Goal: Information Seeking & Learning: Learn about a topic

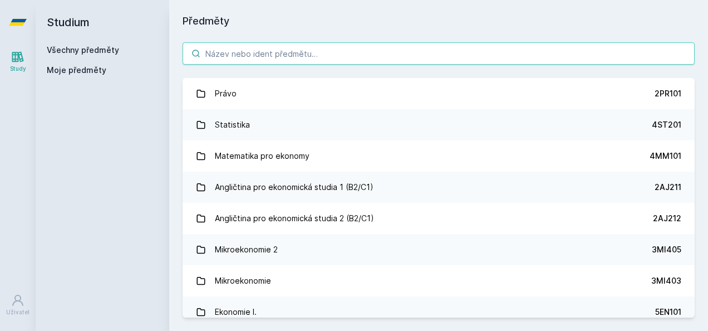
click at [262, 50] on input "search" at bounding box center [439, 53] width 512 height 22
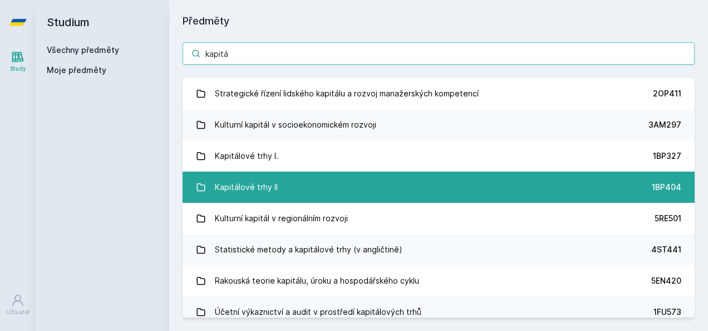
type input "kapitá"
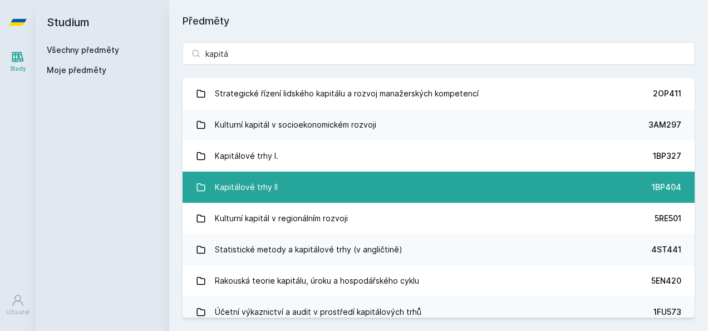
click at [282, 199] on link "Kapitálové trhy II 1BP404" at bounding box center [439, 186] width 512 height 31
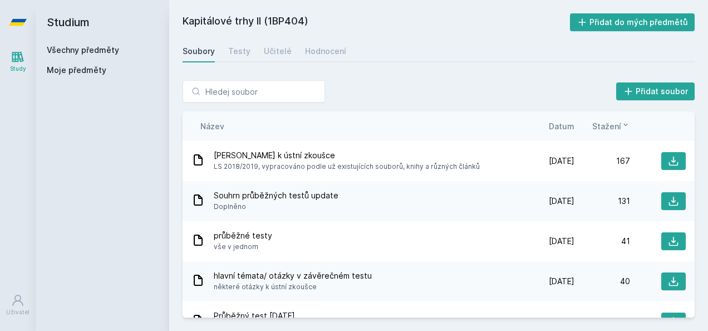
click at [569, 129] on span "Datum" at bounding box center [562, 126] width 26 height 12
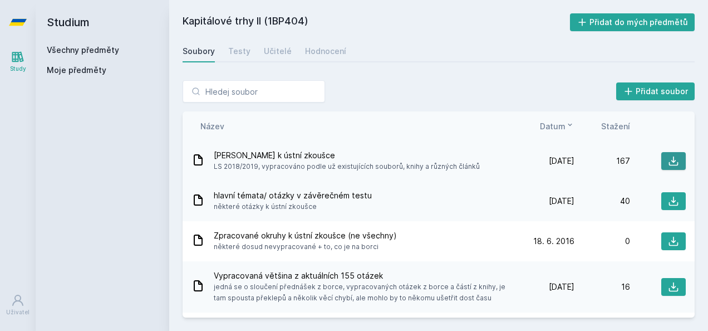
click at [661, 155] on button at bounding box center [673, 161] width 24 height 18
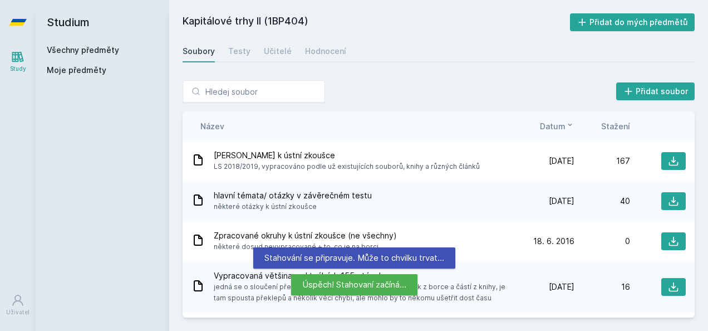
click at [475, 304] on div "Vypracovaná většina z aktuálních 155 otázek jedná se o sloučení přednášek z bor…" at bounding box center [439, 286] width 512 height 51
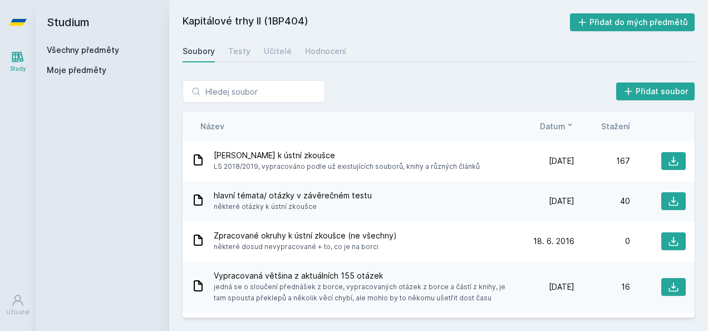
drag, startPoint x: 677, startPoint y: 1, endPoint x: 420, endPoint y: 82, distance: 269.8
click at [420, 82] on div "Přidat soubor" at bounding box center [439, 91] width 512 height 22
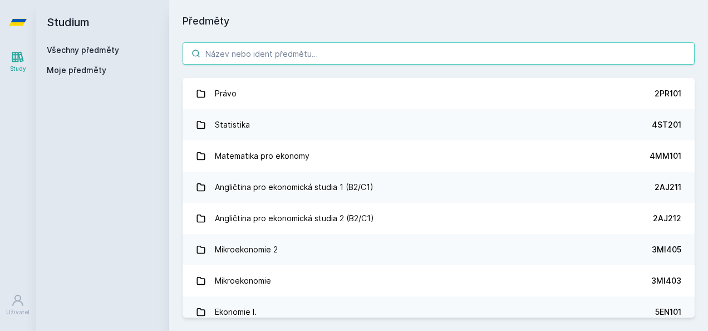
click at [224, 51] on input "search" at bounding box center [439, 53] width 512 height 22
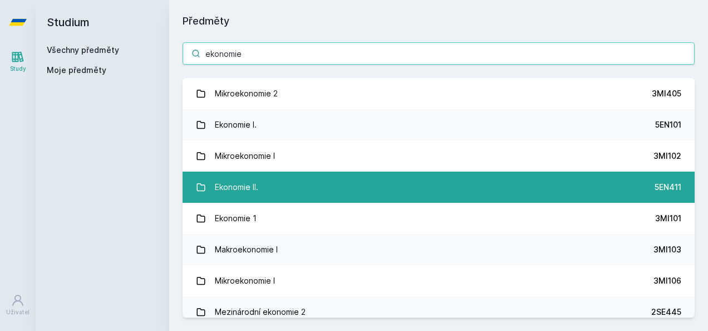
type input "ekonomie"
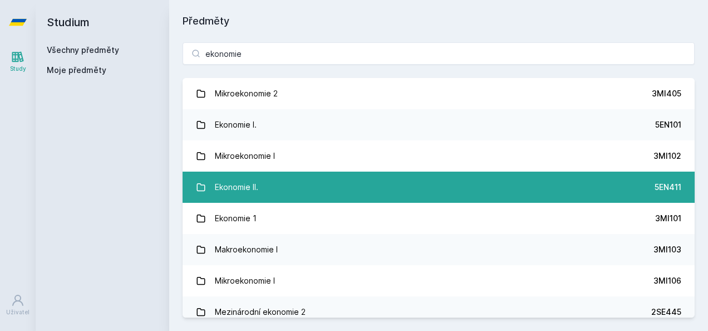
click at [300, 197] on link "Ekonomie II. 5EN411" at bounding box center [439, 186] width 512 height 31
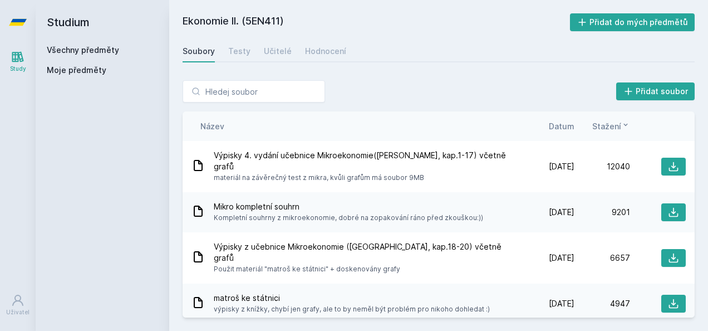
click at [563, 122] on span "Datum" at bounding box center [562, 126] width 26 height 12
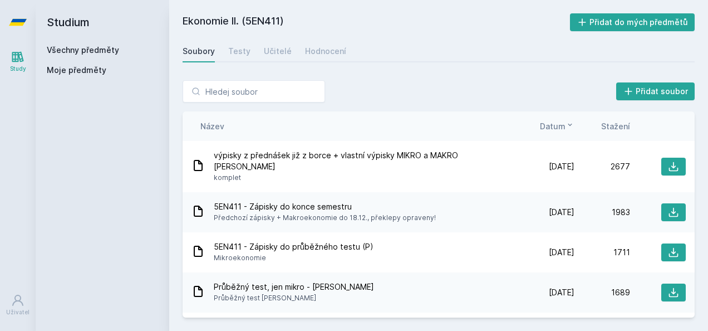
click at [110, 146] on div "Studium Všechny předměty Moje předměty" at bounding box center [103, 165] width 134 height 331
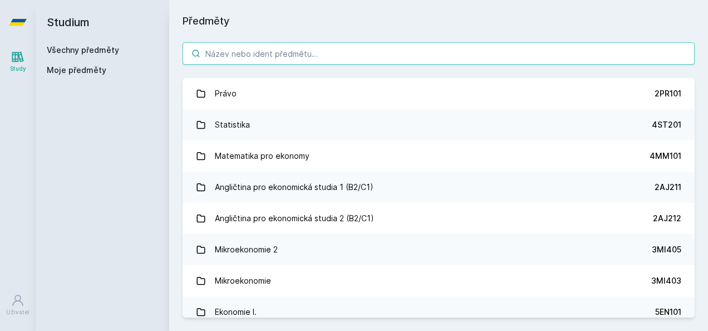
click at [228, 59] on input "search" at bounding box center [439, 53] width 512 height 22
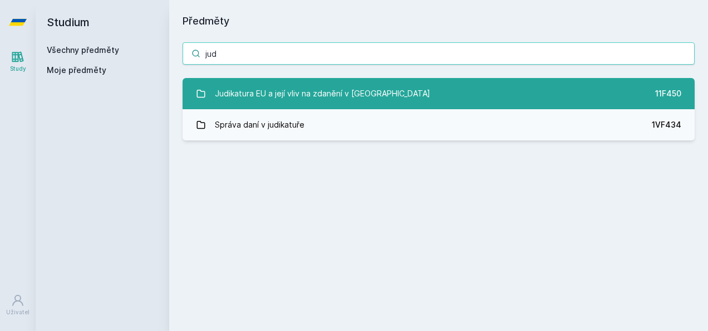
type input "jud"
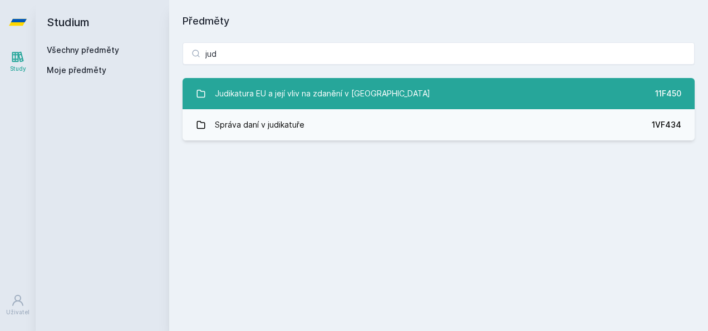
click at [274, 88] on div "Judikatura EU a její vliv na zdanění v [GEOGRAPHIC_DATA]" at bounding box center [322, 93] width 215 height 22
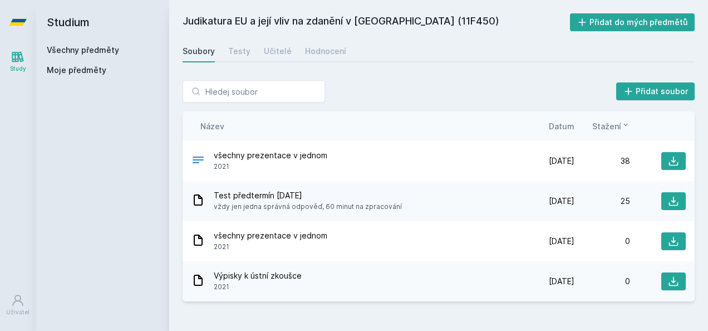
click at [562, 125] on span "Datum" at bounding box center [562, 126] width 26 height 12
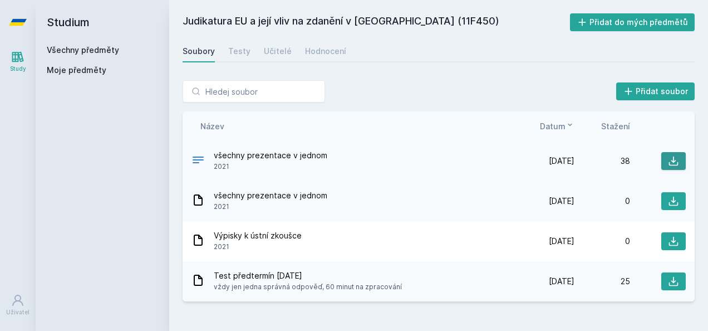
click at [677, 154] on button at bounding box center [673, 161] width 24 height 18
